Goal: Task Accomplishment & Management: Complete application form

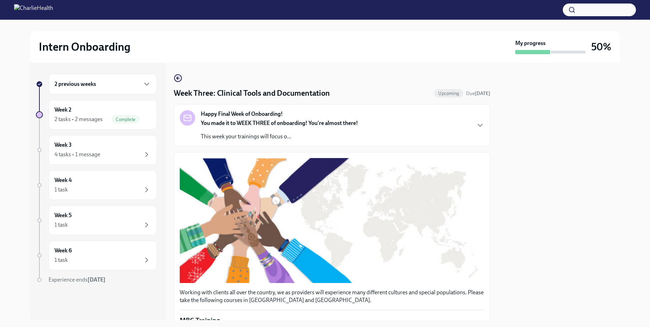
scroll to position [401, 0]
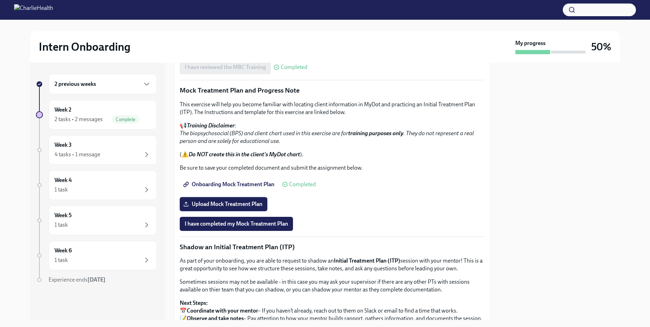
click at [249, 204] on span "Upload Mock Treatment Plan" at bounding box center [224, 204] width 78 height 7
click at [0, 0] on input "Upload Mock Treatment Plan" at bounding box center [0, 0] width 0 height 0
click at [234, 207] on span "Upload Mock Treatment Plan" at bounding box center [224, 204] width 78 height 7
click at [0, 0] on input "Upload Mock Treatment Plan" at bounding box center [0, 0] width 0 height 0
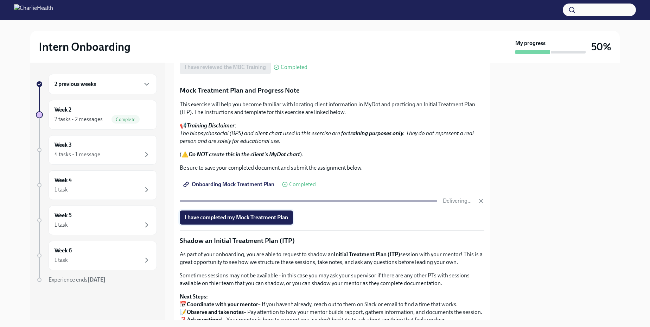
click at [277, 219] on span "I have completed my Mock Treatment Plan" at bounding box center [236, 217] width 103 height 7
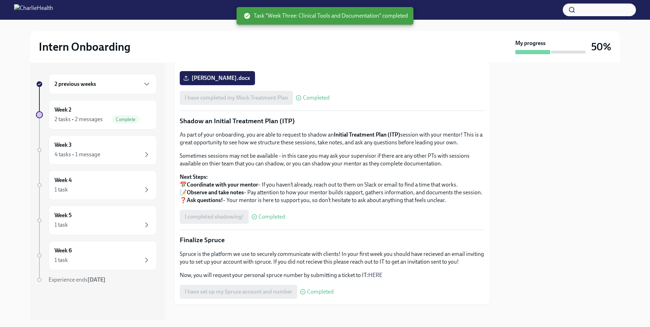
scroll to position [543, 0]
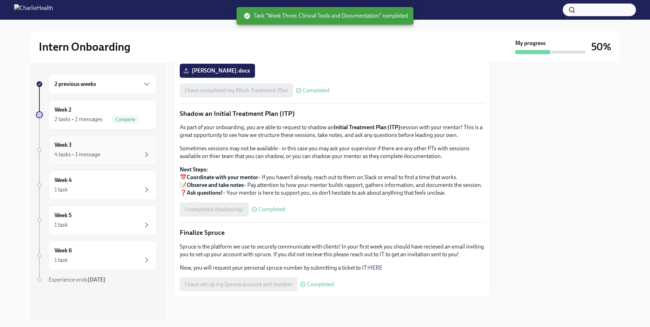
click at [106, 150] on div "Week 3 4 tasks • 1 message" at bounding box center [103, 150] width 96 height 18
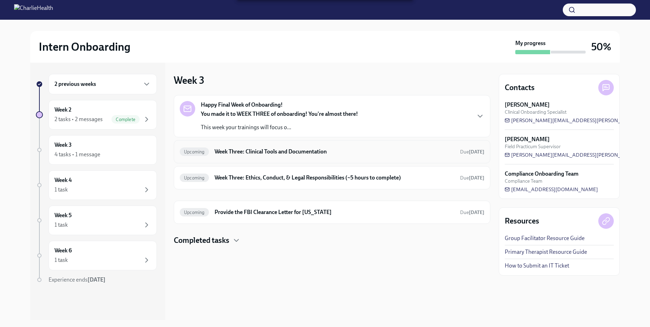
click at [300, 153] on h6 "Week Three: Clinical Tools and Documentation" at bounding box center [335, 152] width 240 height 8
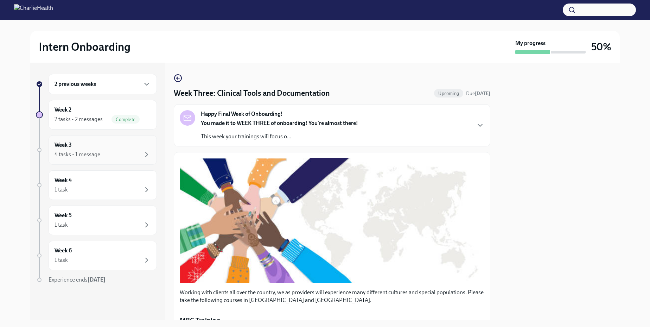
click at [93, 145] on div "Week 3 4 tasks • 1 message" at bounding box center [103, 150] width 96 height 18
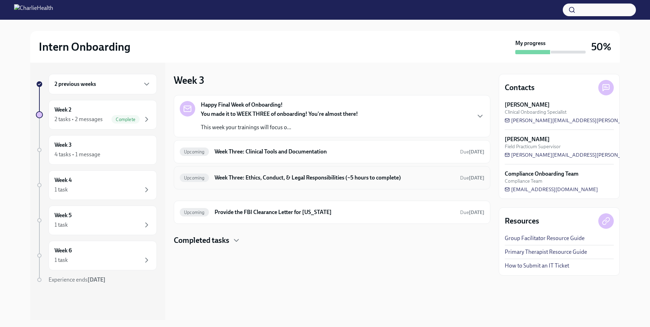
click at [271, 176] on h6 "Week Three: Ethics, Conduct, & Legal Responsibilities (~5 hours to complete)" at bounding box center [335, 178] width 240 height 8
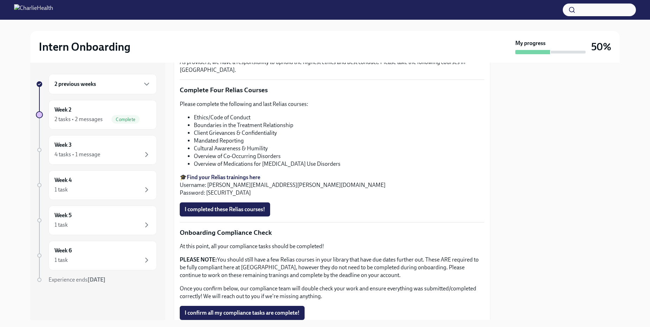
scroll to position [281, 0]
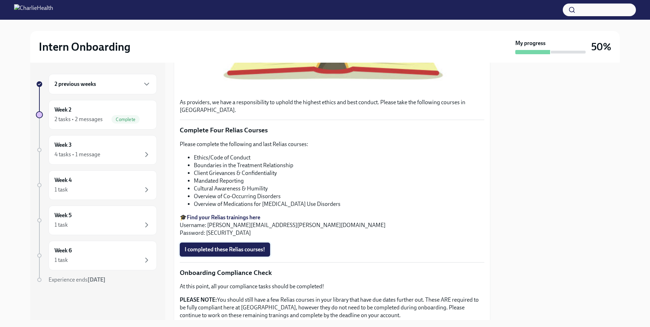
click at [245, 252] on span "I completed these Relias courses!" at bounding box center [225, 249] width 81 height 7
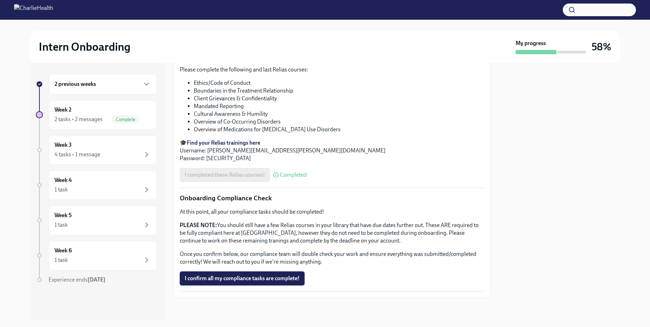
click at [265, 275] on span "I confirm all my compliance tasks are complete!" at bounding box center [242, 278] width 115 height 7
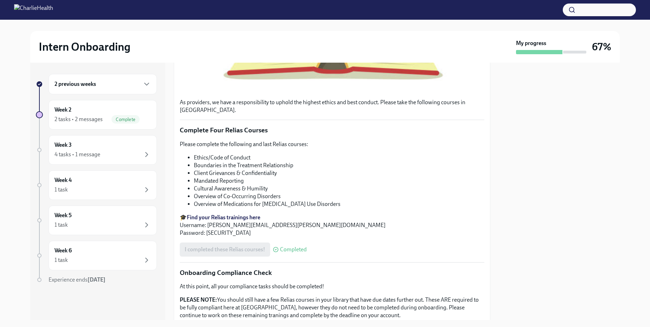
scroll to position [349, 0]
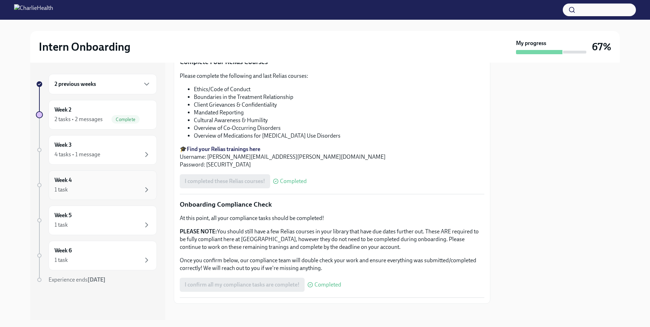
click at [113, 185] on div "Week 4 1 task" at bounding box center [103, 185] width 96 height 18
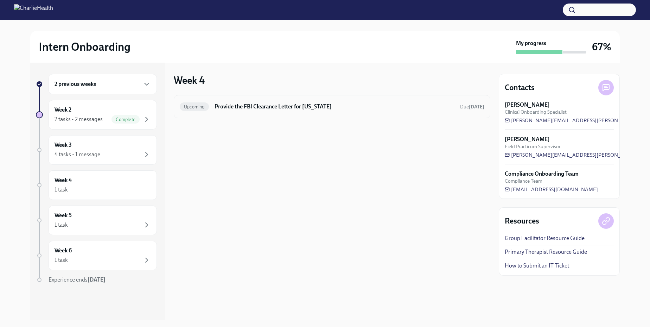
click at [286, 111] on div "Upcoming Provide the FBI Clearance Letter for [US_STATE] Due [DATE]" at bounding box center [332, 106] width 305 height 11
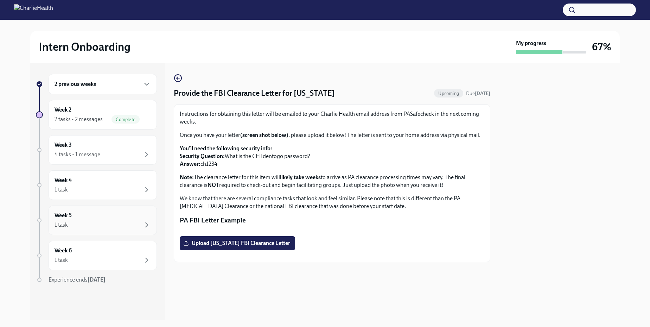
click at [91, 218] on div "Week 5 1 task" at bounding box center [103, 221] width 96 height 18
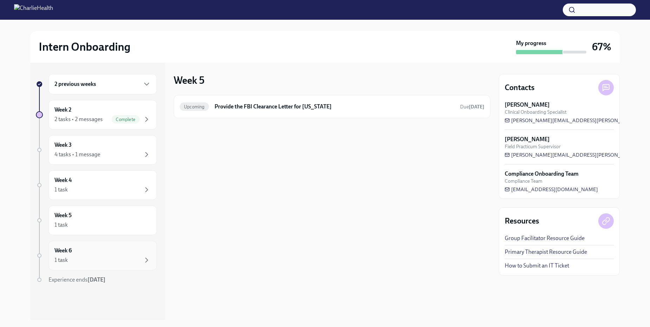
click at [91, 263] on div "1 task" at bounding box center [103, 260] width 96 height 8
click at [97, 188] on div "1 task" at bounding box center [103, 189] width 96 height 8
click at [105, 152] on div "4 tasks • 1 message" at bounding box center [103, 154] width 96 height 8
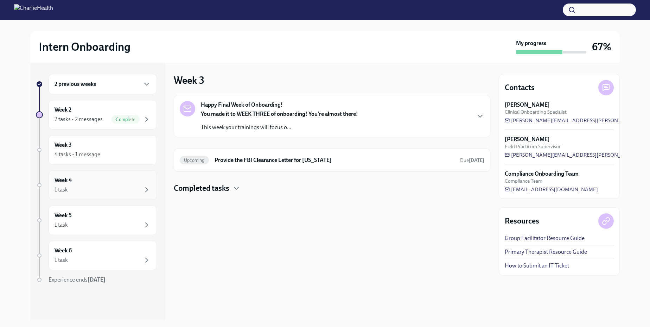
click at [105, 185] on div "Week 4 1 task" at bounding box center [103, 185] width 96 height 18
